Goal: Task Accomplishment & Management: Complete application form

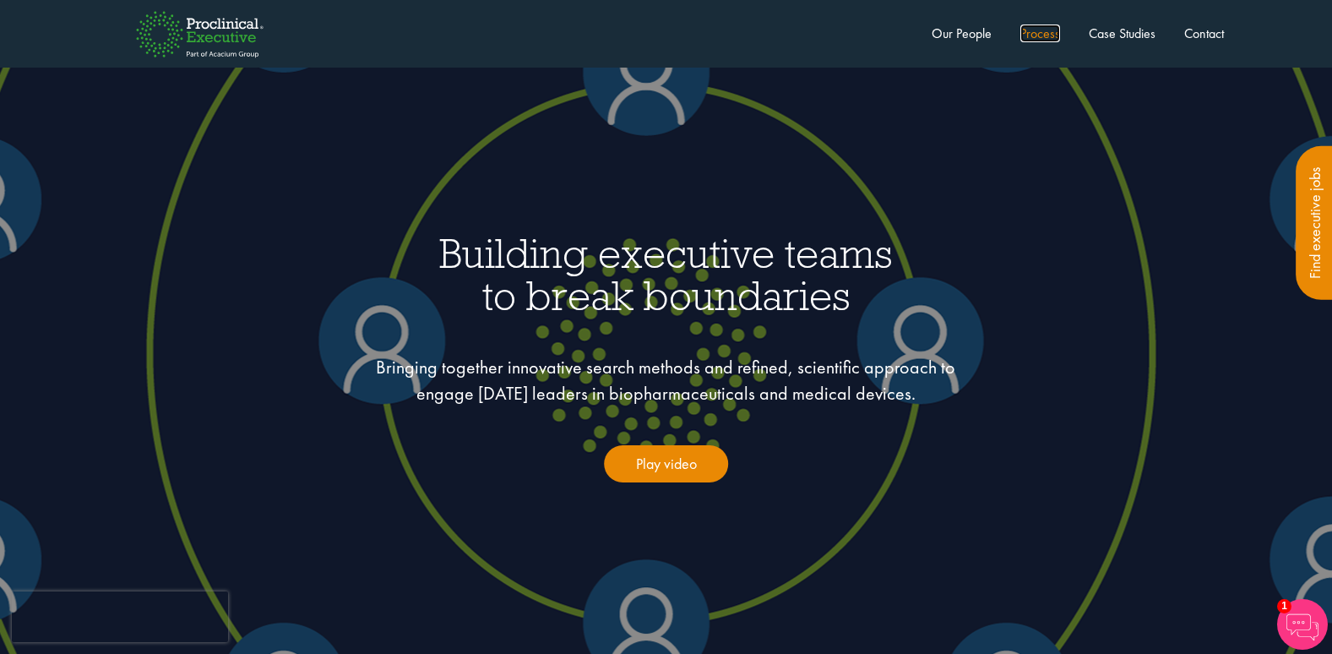
click at [1043, 33] on link "Process" at bounding box center [1040, 33] width 40 height 18
click at [1214, 34] on link "Contact" at bounding box center [1204, 33] width 40 height 18
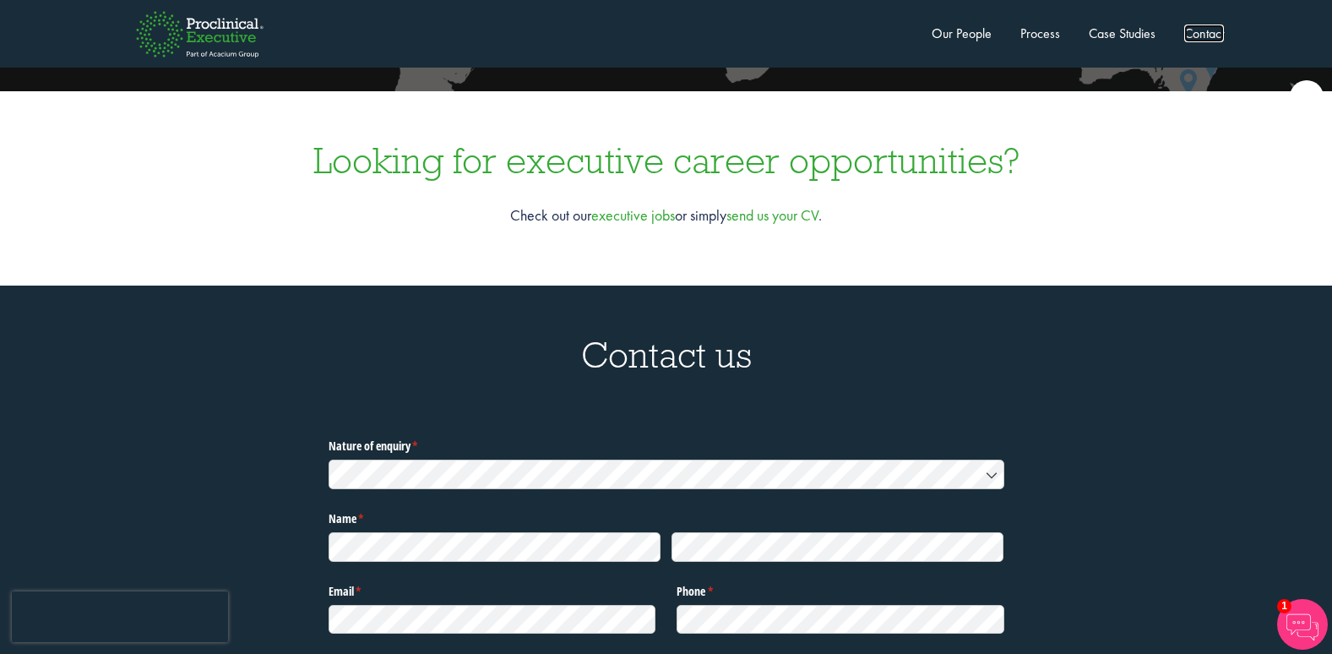
scroll to position [5045, 0]
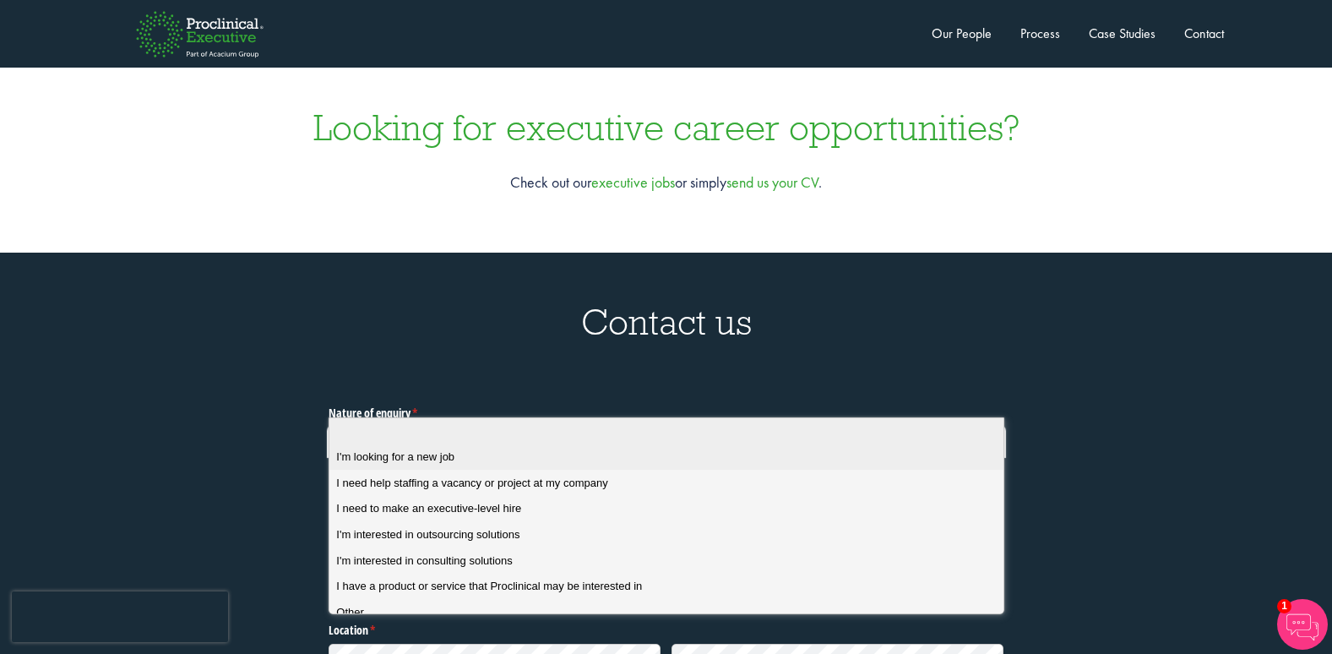
click at [437, 459] on span "I'm looking for a new job" at bounding box center [395, 456] width 118 height 15
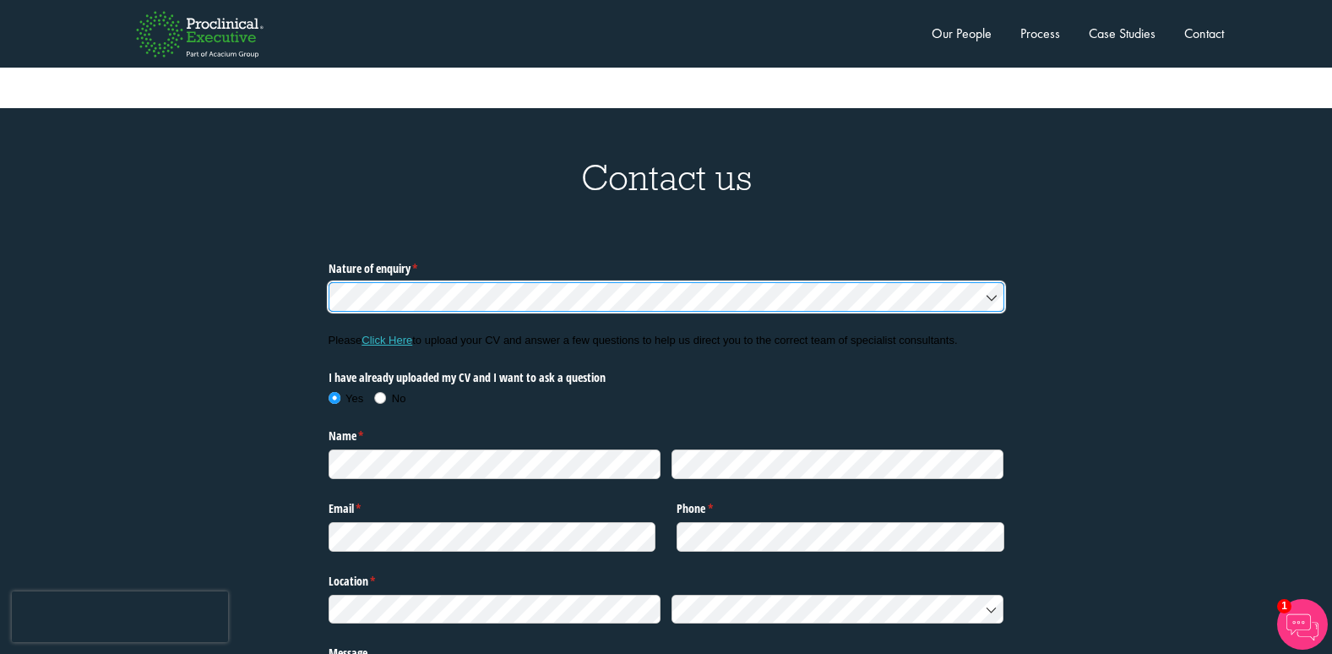
scroll to position [5214, 0]
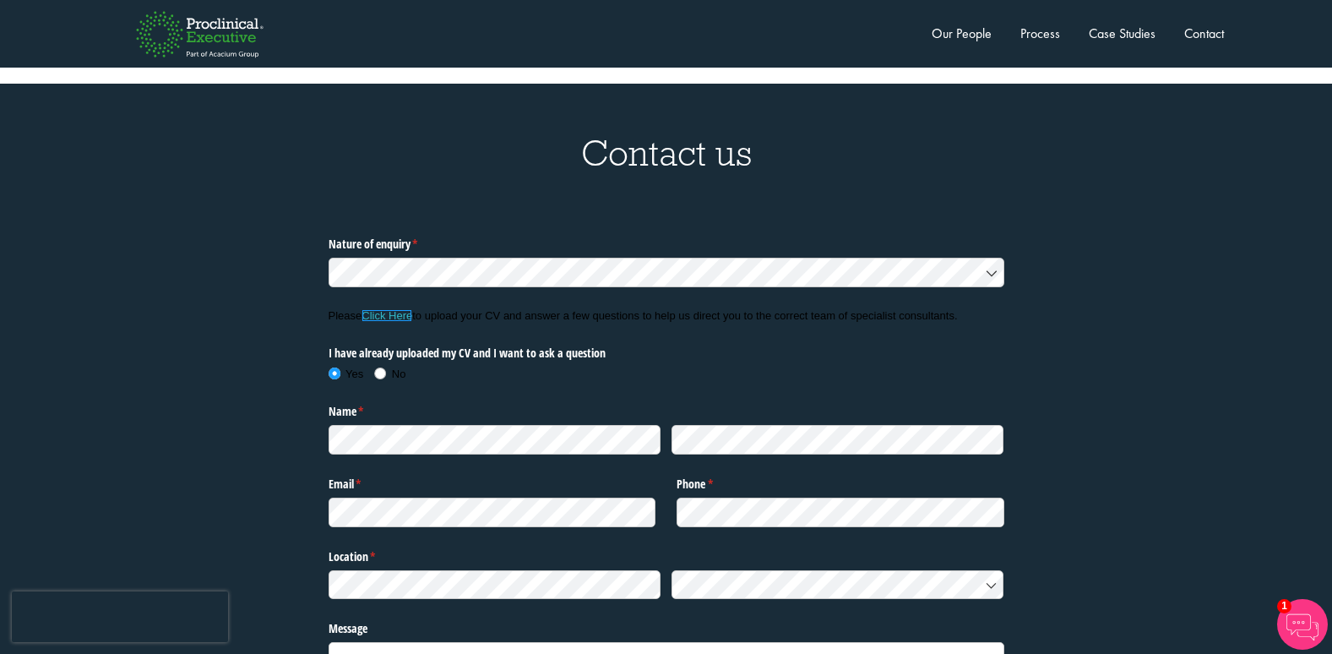
click at [389, 309] on link "Click Here" at bounding box center [386, 315] width 51 height 13
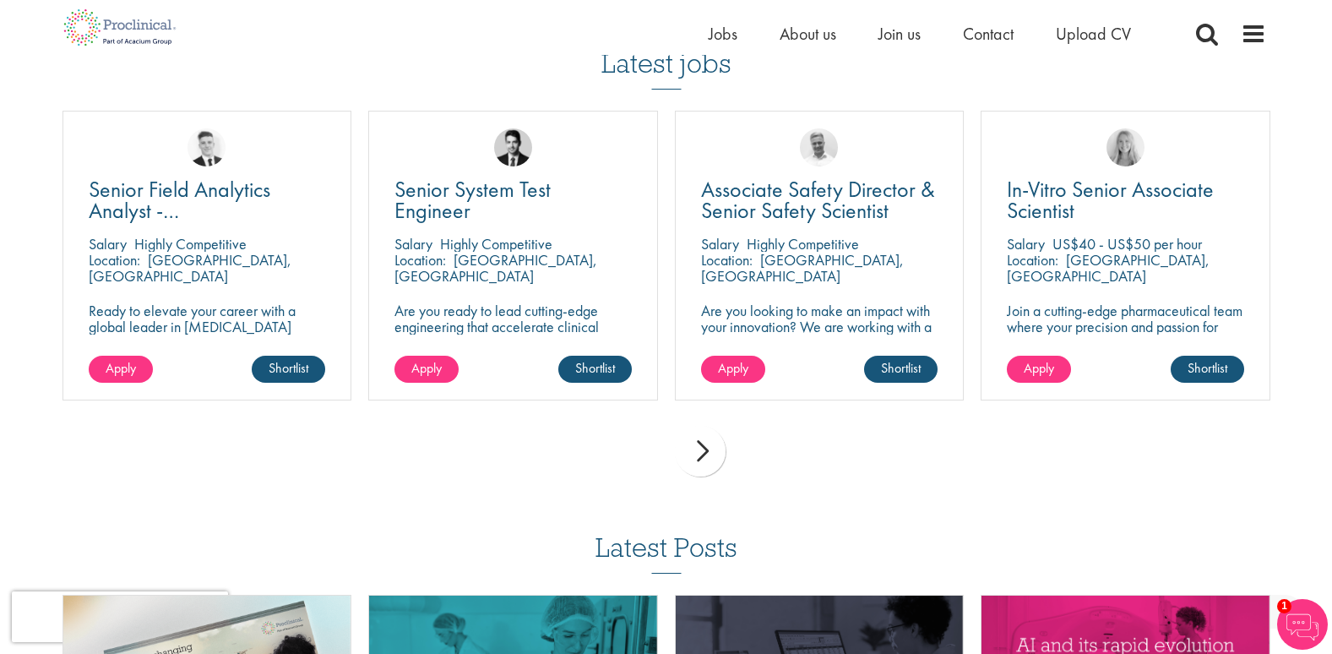
scroll to position [1182, 0]
